Goal: Complete application form: Complete application form

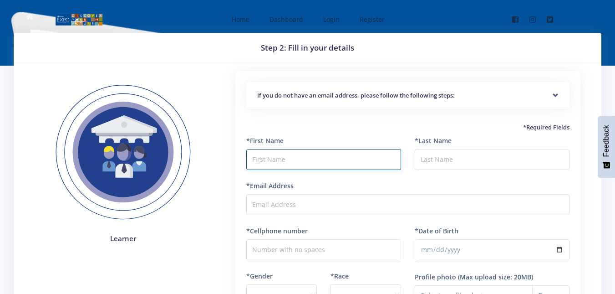
click at [278, 160] on input "text" at bounding box center [323, 159] width 155 height 21
type input "Ntsako"
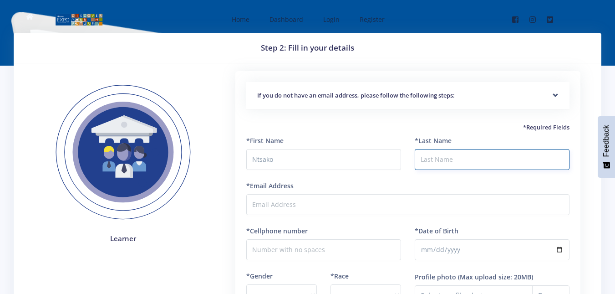
click at [448, 164] on input "*Last Name" at bounding box center [492, 159] width 155 height 21
type input "Precious"
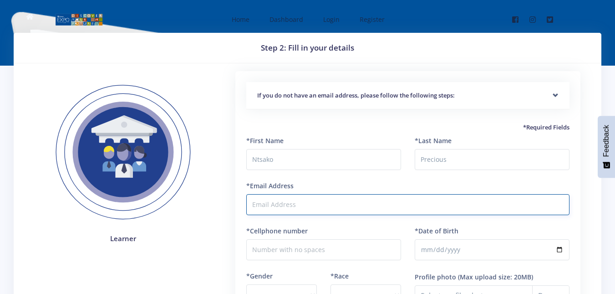
click at [358, 203] on input "*Email Address" at bounding box center [407, 204] width 323 height 21
type input "[EMAIL_ADDRESS][DOMAIN_NAME]"
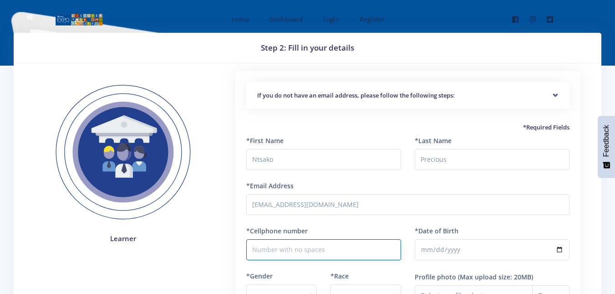
click at [333, 251] on input "*Cellphone number" at bounding box center [323, 249] width 155 height 21
type input "0723595042"
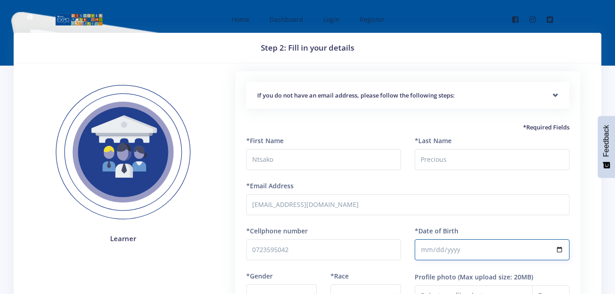
click at [428, 251] on input "*Date of Birth" at bounding box center [492, 249] width 155 height 21
click at [435, 250] on input "*Date of Birth" at bounding box center [492, 249] width 155 height 21
type input "1985-02-12"
type input "1985-02-06"
click at [444, 252] on input "1985-02-06" at bounding box center [492, 249] width 155 height 21
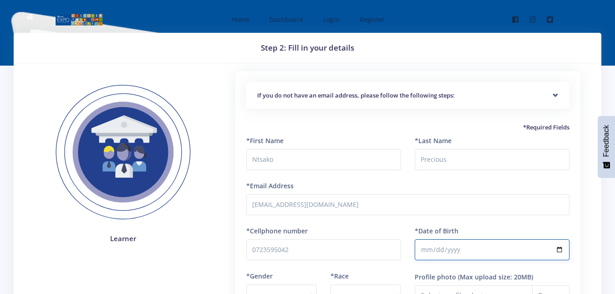
type input "1985-01-06"
click at [436, 248] on input "1985-01-06" at bounding box center [492, 249] width 155 height 21
type input "[DATE]"
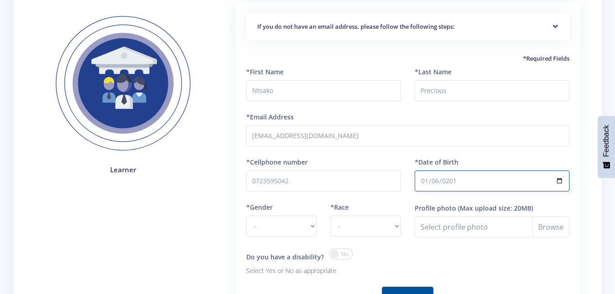
scroll to position [91, 0]
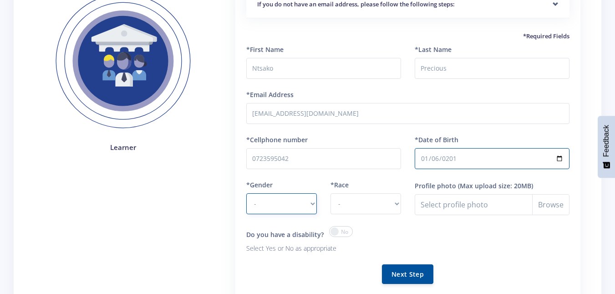
click at [290, 201] on select "- Male Female" at bounding box center [281, 203] width 71 height 21
select select "F"
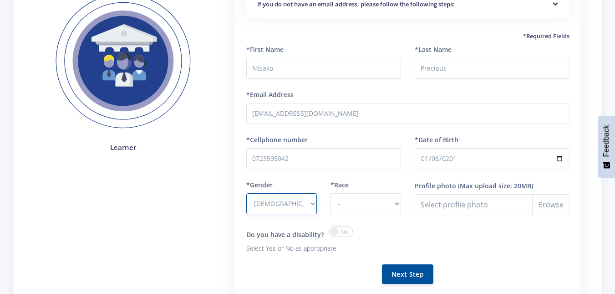
click at [246, 193] on select "- Male Female" at bounding box center [281, 203] width 71 height 21
click at [341, 206] on select "- African Asian Coloured Indian White Other" at bounding box center [366, 203] width 71 height 21
select select "other"
click at [331, 193] on select "- African Asian Coloured Indian White Other" at bounding box center [366, 203] width 71 height 21
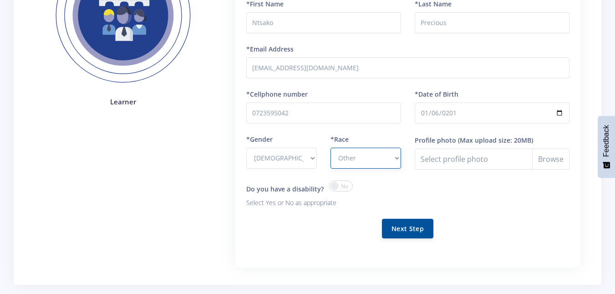
scroll to position [182, 0]
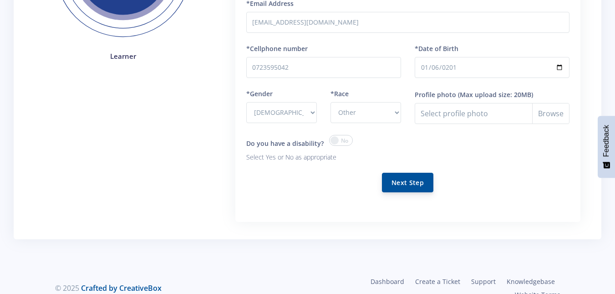
click at [400, 183] on button "Next Step" at bounding box center [407, 183] width 51 height 20
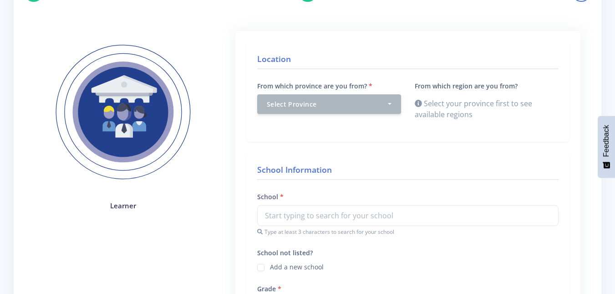
scroll to position [91, 0]
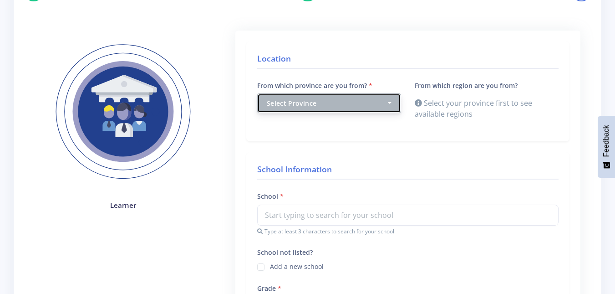
click at [353, 99] on div "Select Province" at bounding box center [326, 103] width 119 height 10
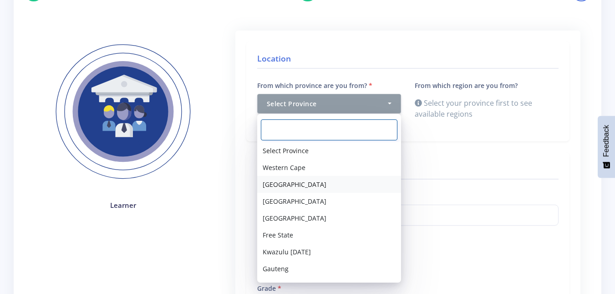
scroll to position [32, 0]
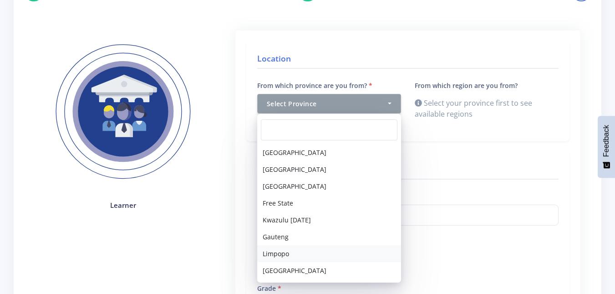
click at [304, 251] on link "Limpopo" at bounding box center [329, 253] width 144 height 17
select select "8"
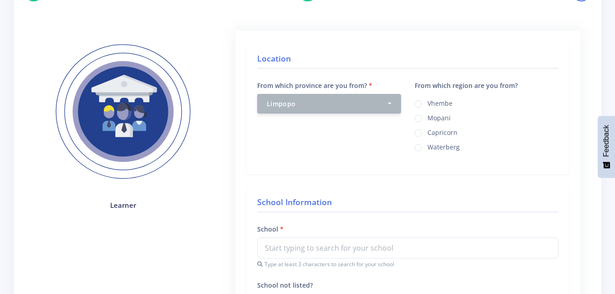
click at [428, 116] on label "Mopani" at bounding box center [439, 116] width 23 height 7
click at [428, 116] on input "Mopani" at bounding box center [431, 115] width 6 height 6
radio input "true"
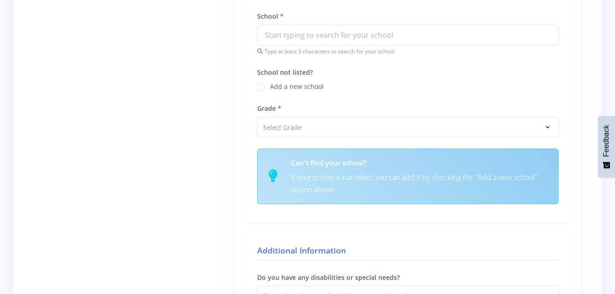
scroll to position [364, 0]
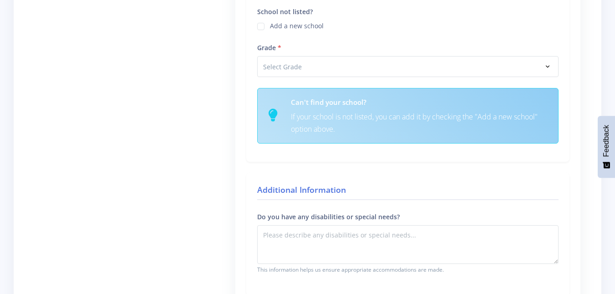
click at [270, 28] on label "Add a new school" at bounding box center [297, 24] width 54 height 7
click at [270, 26] on input "School not listed?" at bounding box center [273, 23] width 6 height 6
checkbox input "true"
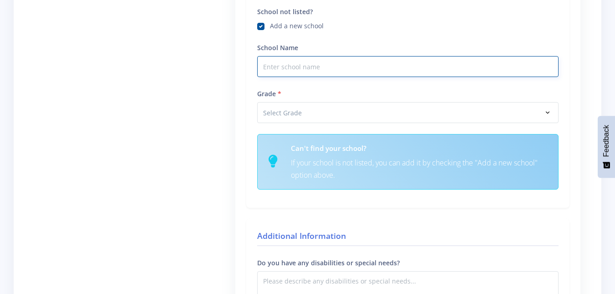
click at [295, 57] on input "School Name" at bounding box center [408, 66] width 302 height 21
click at [281, 66] on input "Brightstar" at bounding box center [408, 66] width 302 height 21
click at [304, 71] on input "Bright star" at bounding box center [408, 66] width 302 height 21
type input "Bright star [DEMOGRAPHIC_DATA] high school"
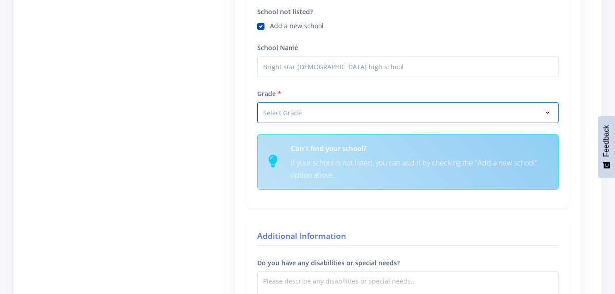
click at [331, 114] on select "Select Grade Grade 4 Grade 5 Grade 6 Grade 7" at bounding box center [408, 112] width 302 height 21
select select "Grade 9"
click at [257, 102] on select "Select Grade Grade 4 Grade 5 Grade 6 Grade 7" at bounding box center [408, 112] width 302 height 21
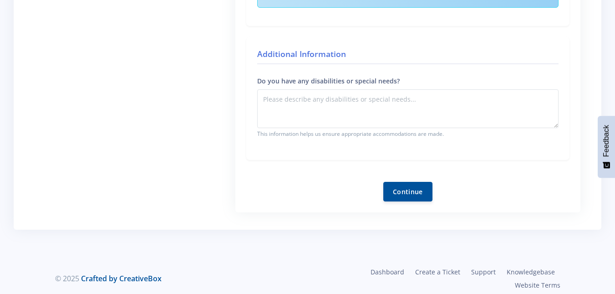
scroll to position [547, 0]
click at [415, 189] on button "Continue" at bounding box center [408, 191] width 49 height 20
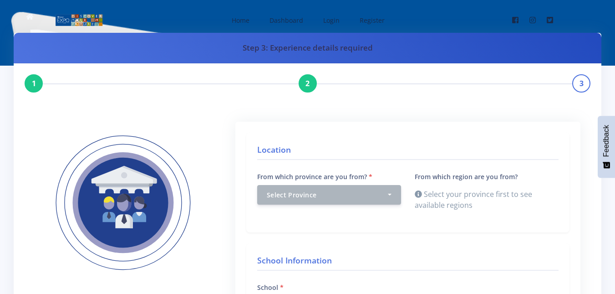
scroll to position [474, 0]
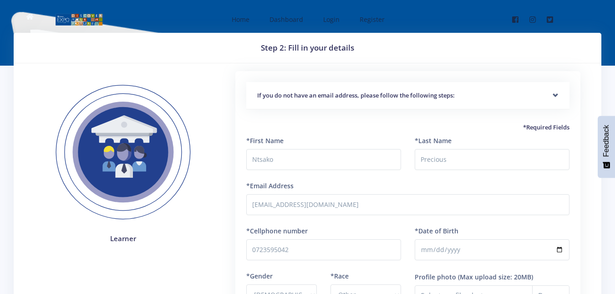
select select "F"
select select "other"
